Goal: Communication & Community: Answer question/provide support

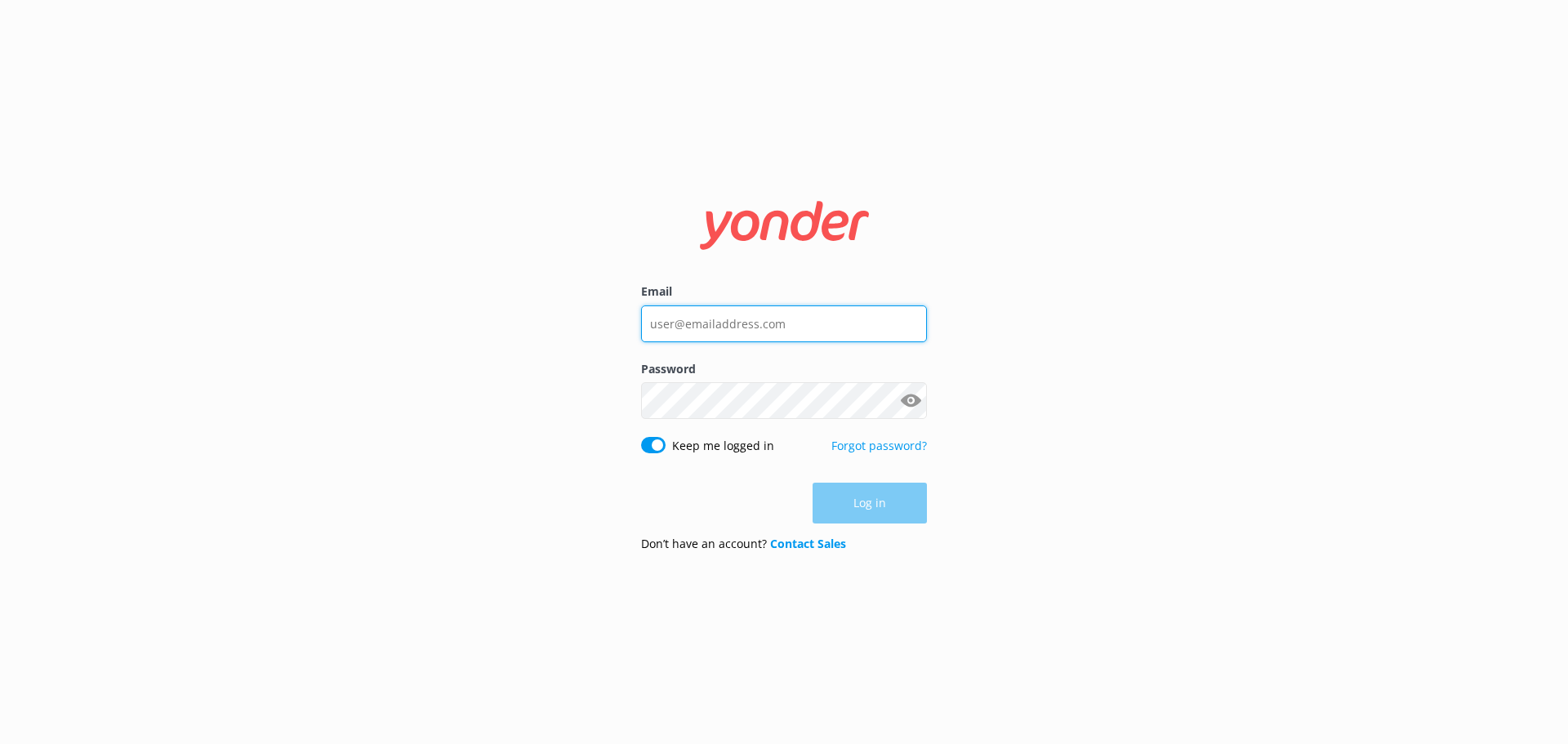
type input "[EMAIL_ADDRESS][DOMAIN_NAME]"
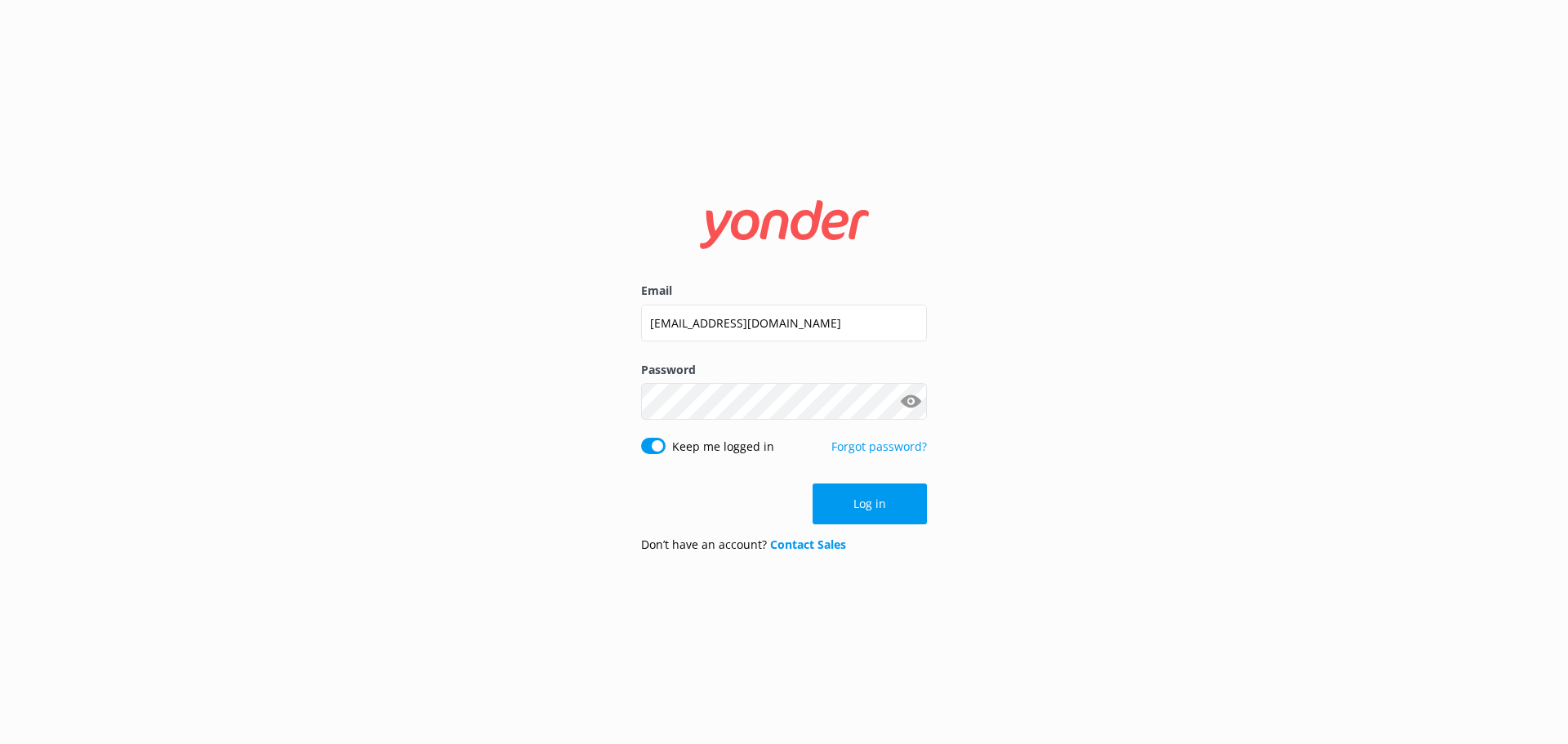
click at [852, 512] on div "Log in" at bounding box center [784, 504] width 286 height 41
click at [852, 512] on button "Log in" at bounding box center [870, 504] width 114 height 41
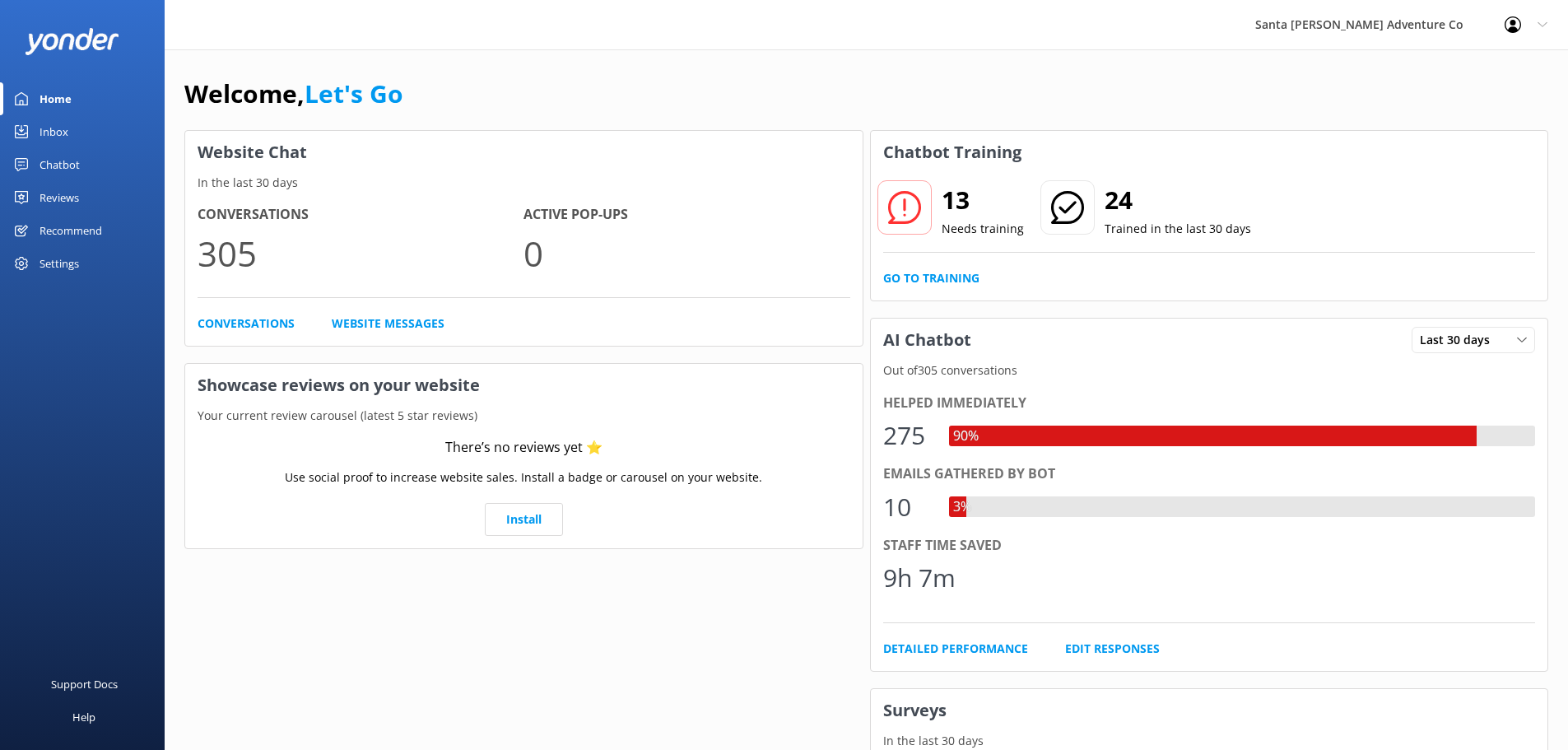
click at [57, 133] on div "Inbox" at bounding box center [54, 132] width 29 height 33
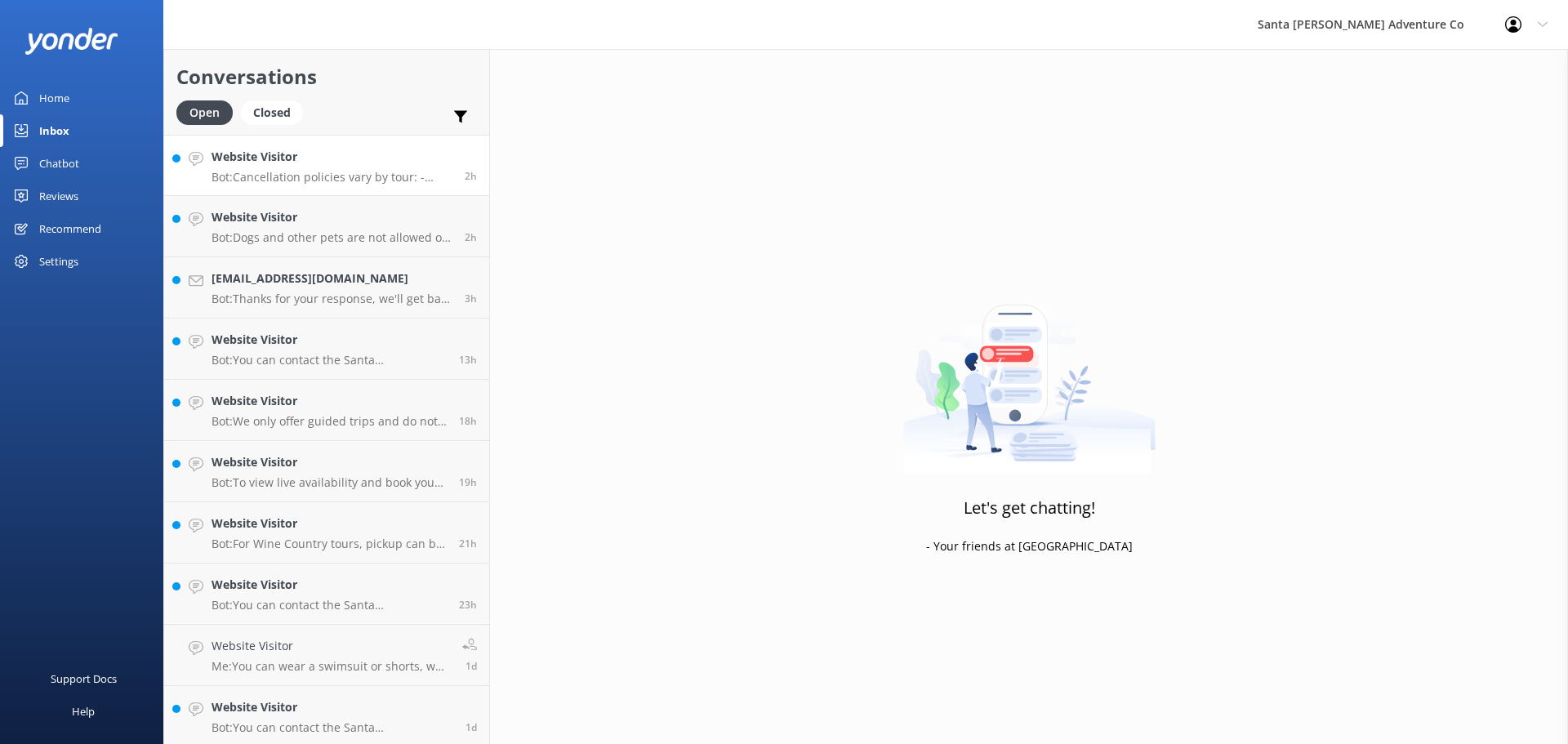
click at [307, 173] on p "Bot: Cancellation policies vary by tour: - Channel Islands tours: Full refunds …" at bounding box center [332, 177] width 241 height 15
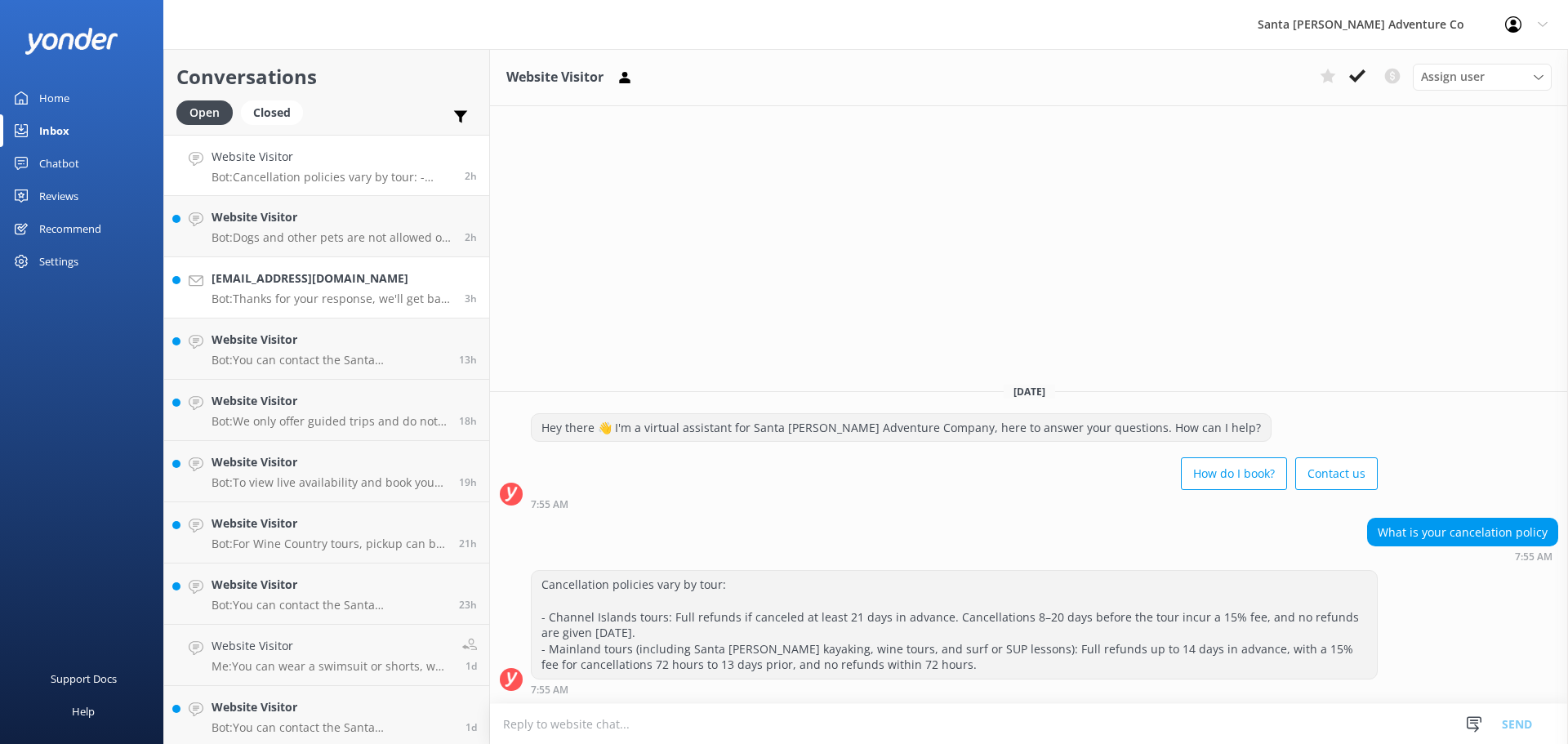
click at [269, 299] on p "Bot: Thanks for your response, we'll get back to you as soon as we can during o…" at bounding box center [332, 299] width 241 height 15
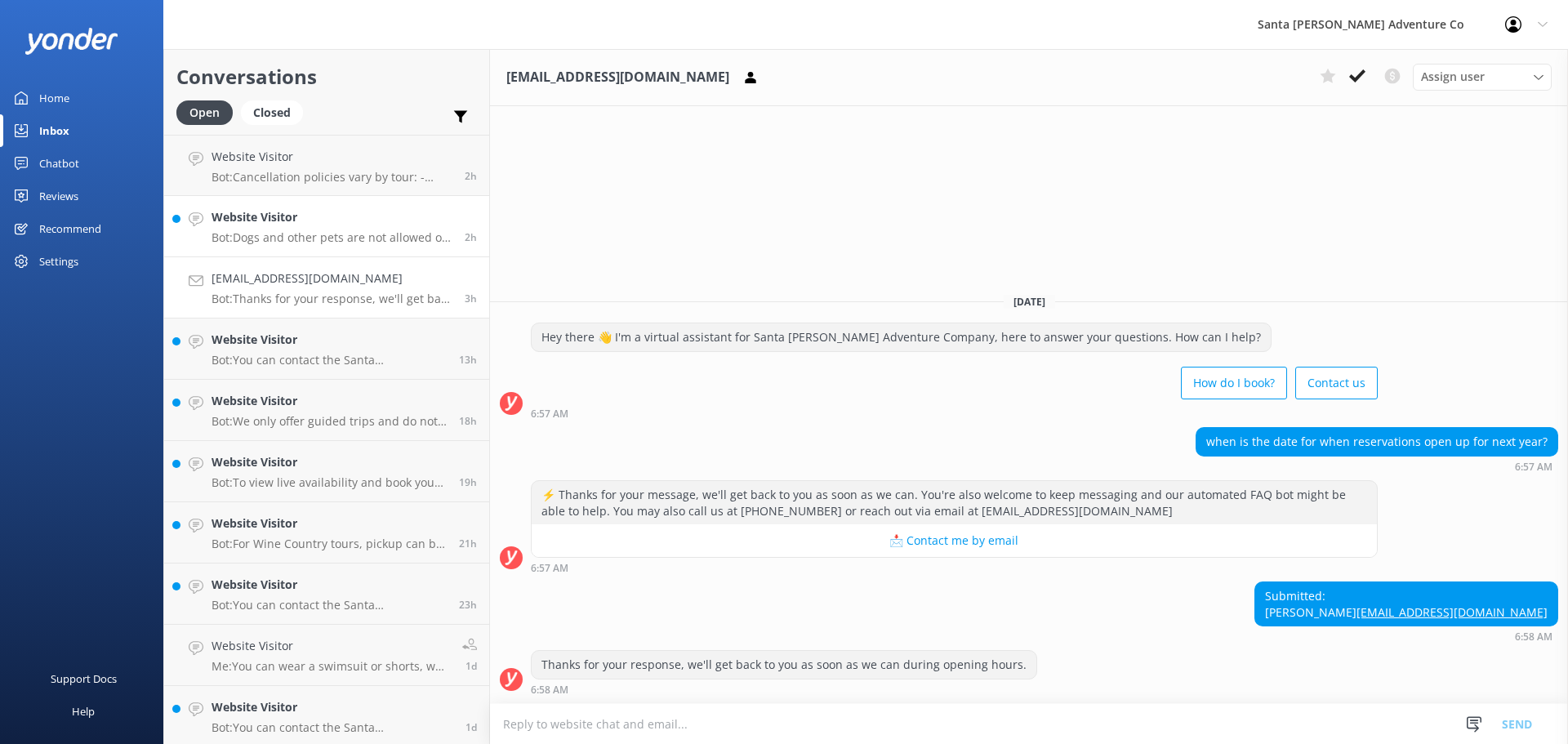
click at [244, 233] on p "Bot: Dogs and other pets are not allowed on any tours. Service animals are welc…" at bounding box center [332, 238] width 241 height 15
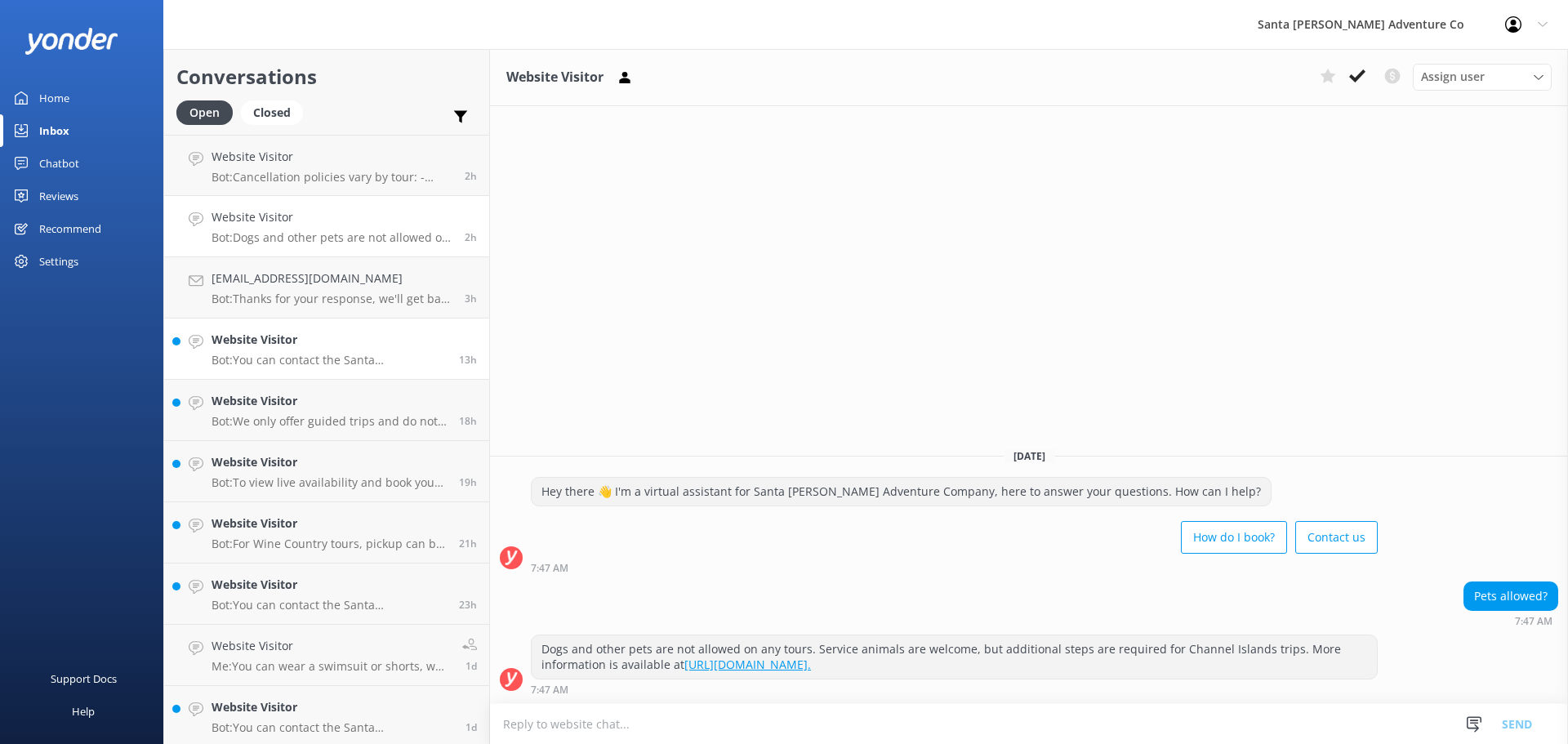
click at [273, 357] on p "Bot: You can contact the Santa [PERSON_NAME] Adventure Co. team at [PHONE_NUMBE…" at bounding box center [328, 360] width 235 height 15
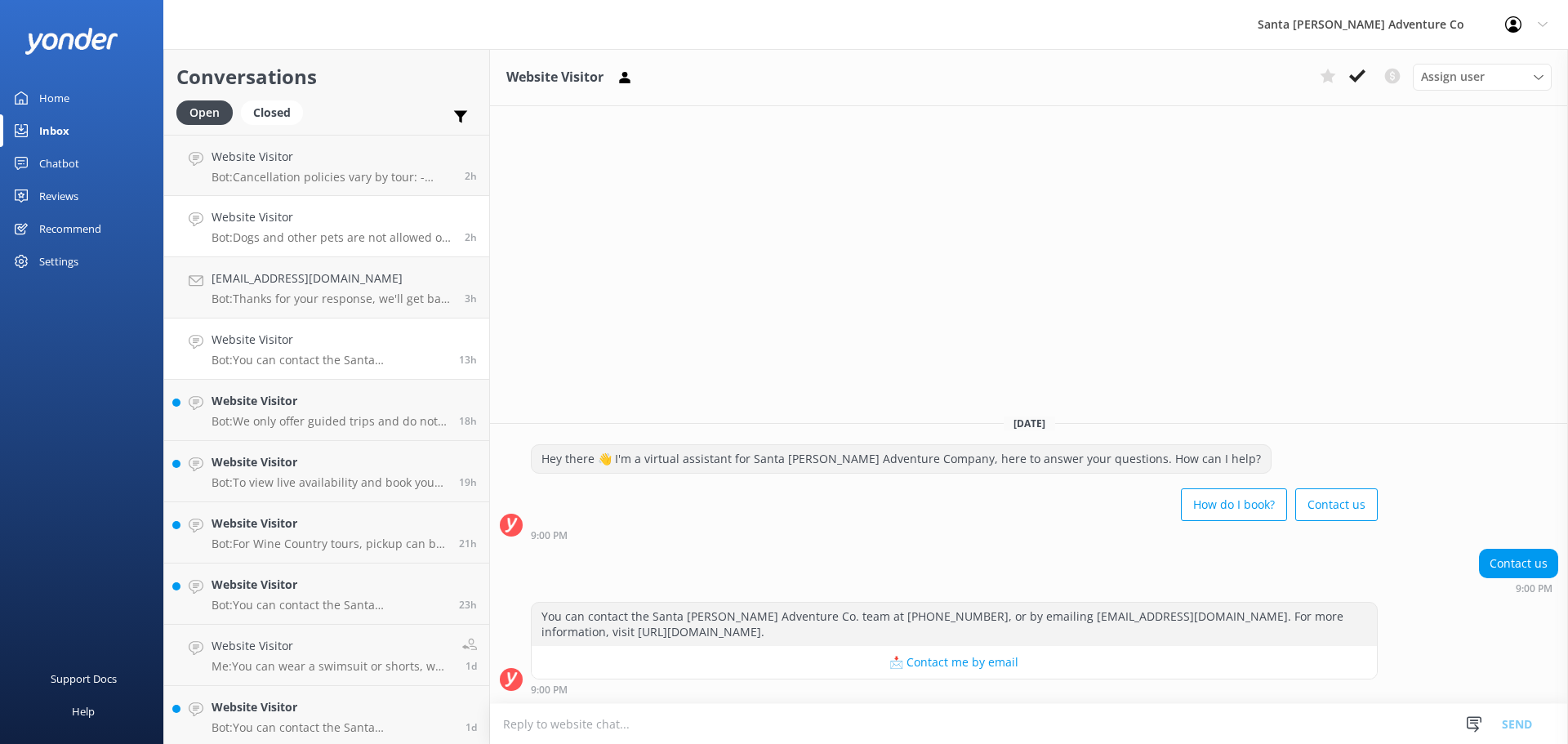
click at [248, 227] on div "Website Visitor Bot: Dogs and other pets are not allowed on any tours. Service …" at bounding box center [332, 227] width 241 height 36
